Goal: Information Seeking & Learning: Learn about a topic

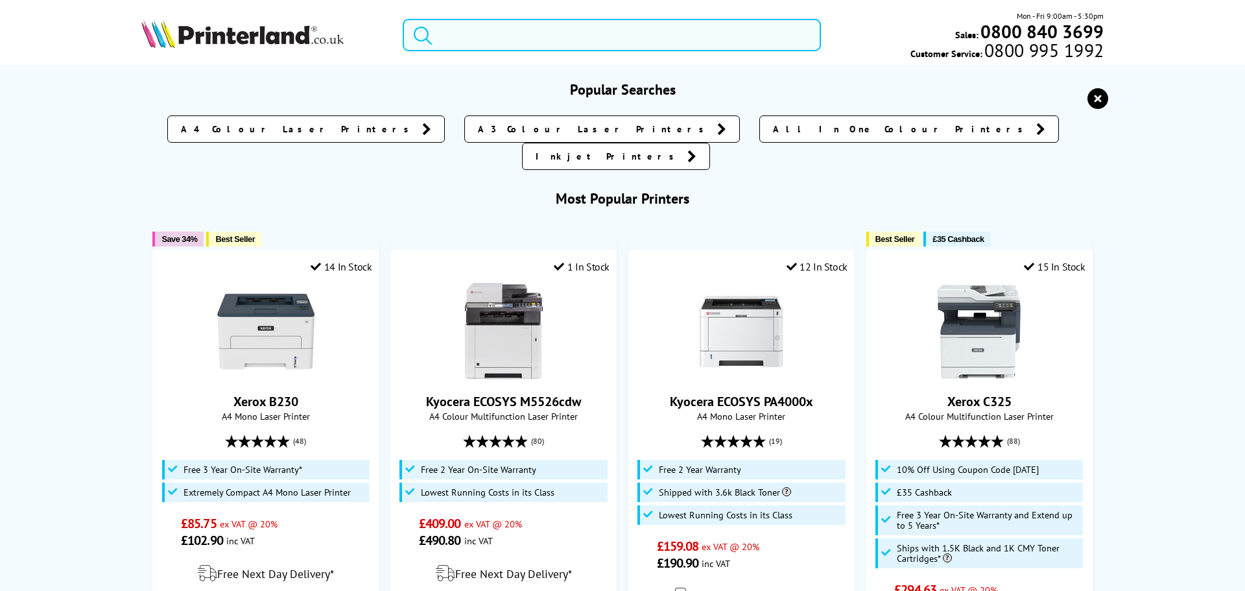
click at [440, 31] on input "search" at bounding box center [612, 35] width 418 height 32
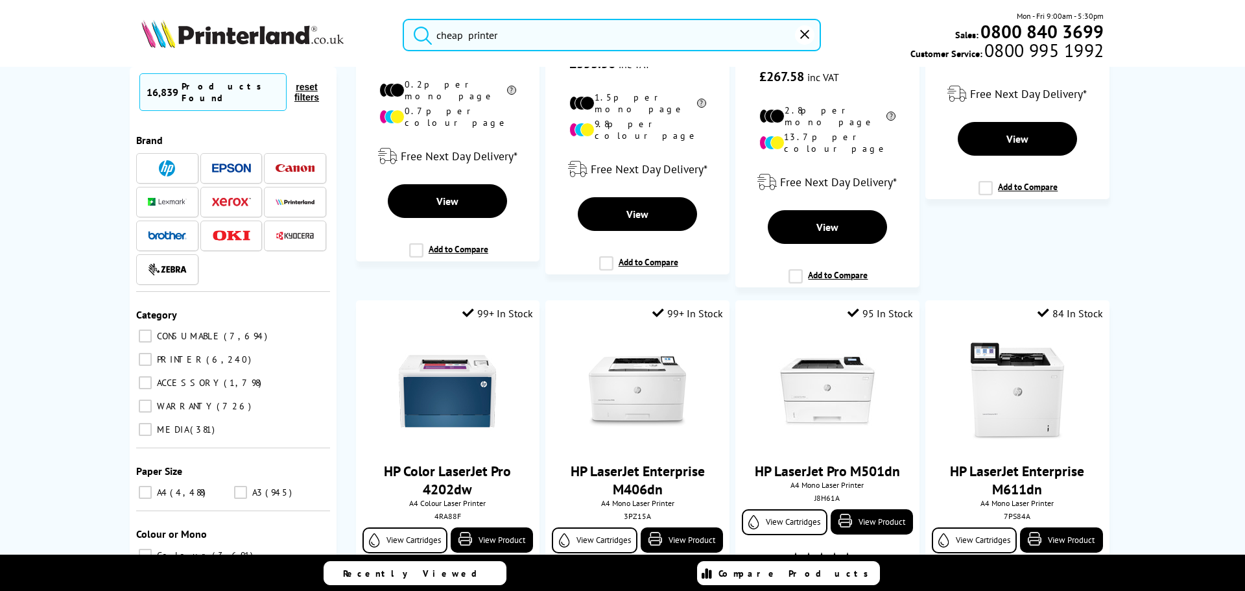
scroll to position [478, 0]
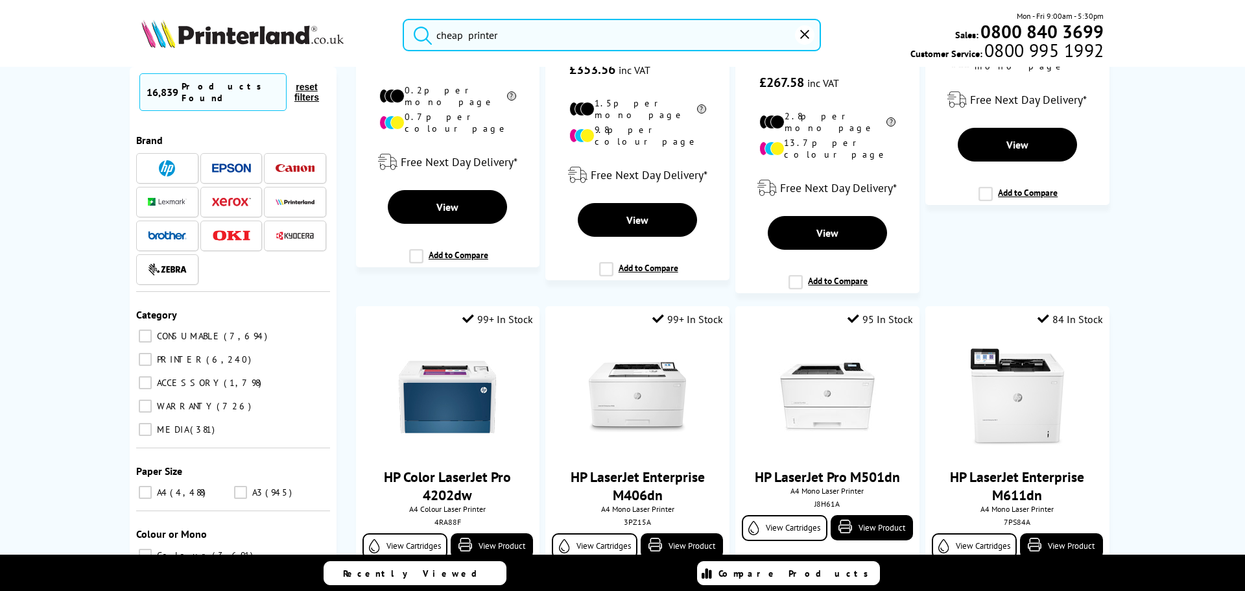
drag, startPoint x: 507, startPoint y: 32, endPoint x: 464, endPoint y: 21, distance: 43.4
click at [464, 21] on input "cheap printer" at bounding box center [612, 35] width 418 height 32
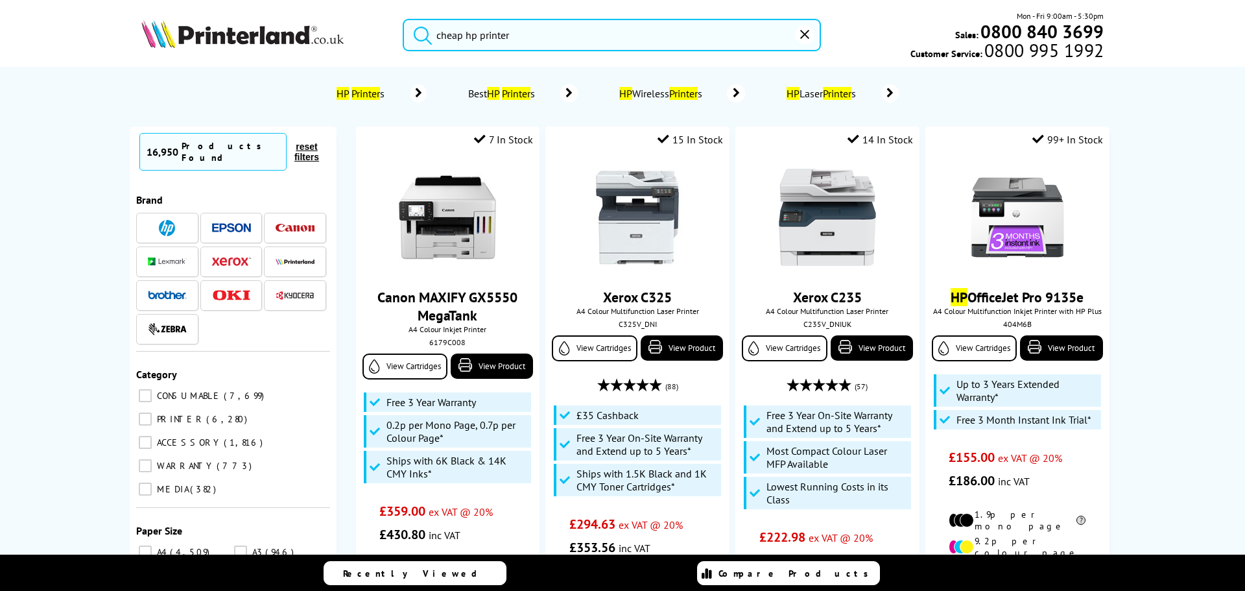
type input "cheap hp printer"
click at [352, 93] on mark "Printer" at bounding box center [366, 93] width 29 height 13
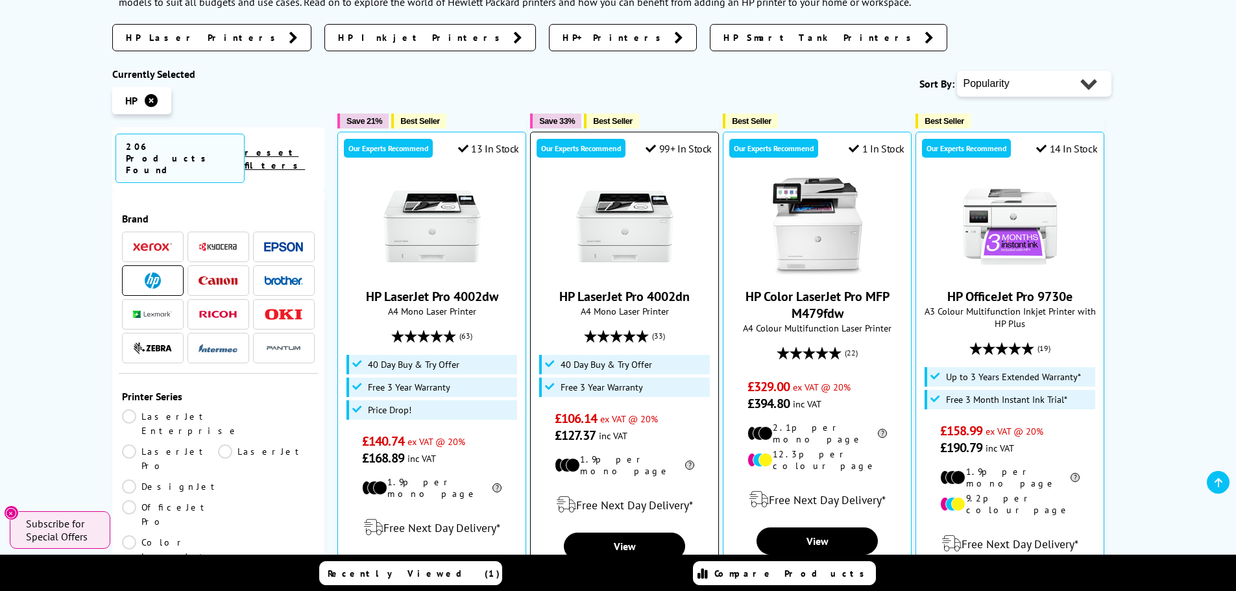
scroll to position [259, 0]
